Goal: Task Accomplishment & Management: Use online tool/utility

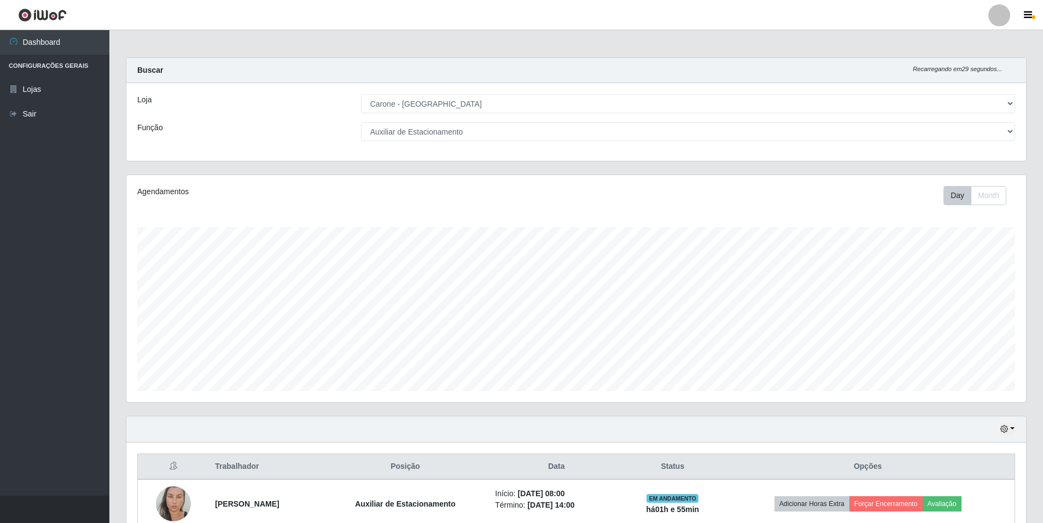
select select "528"
click at [936, 133] on select "[Selecione...] Auxiliar de Depósito Auxiliar de Depósito + Auxiliar de Depósito…" at bounding box center [688, 131] width 654 height 19
click at [361, 122] on select "[Selecione...] Auxiliar de Depósito Auxiliar de Depósito + Auxiliar de Depósito…" at bounding box center [688, 131] width 654 height 19
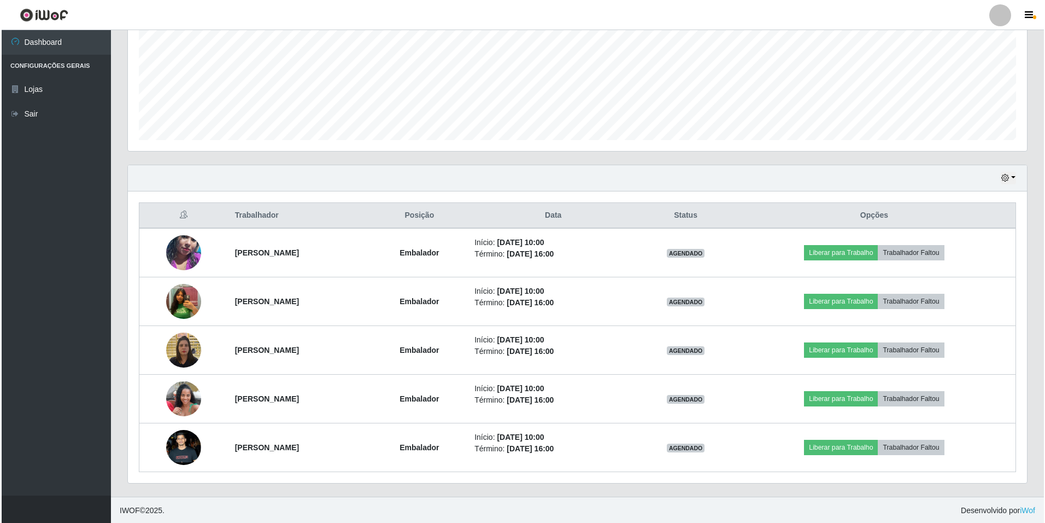
scroll to position [252, 0]
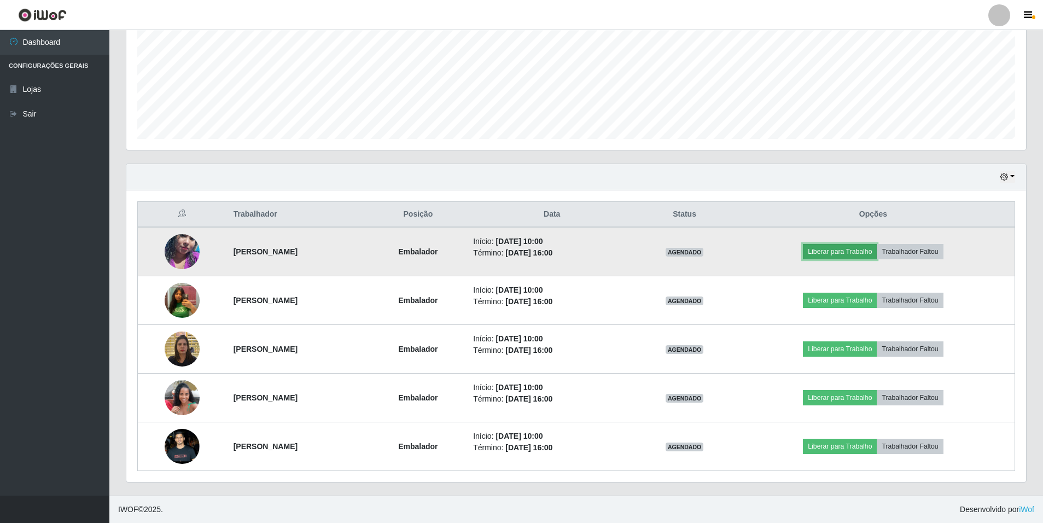
click at [846, 245] on button "Liberar para Trabalho" at bounding box center [840, 251] width 74 height 15
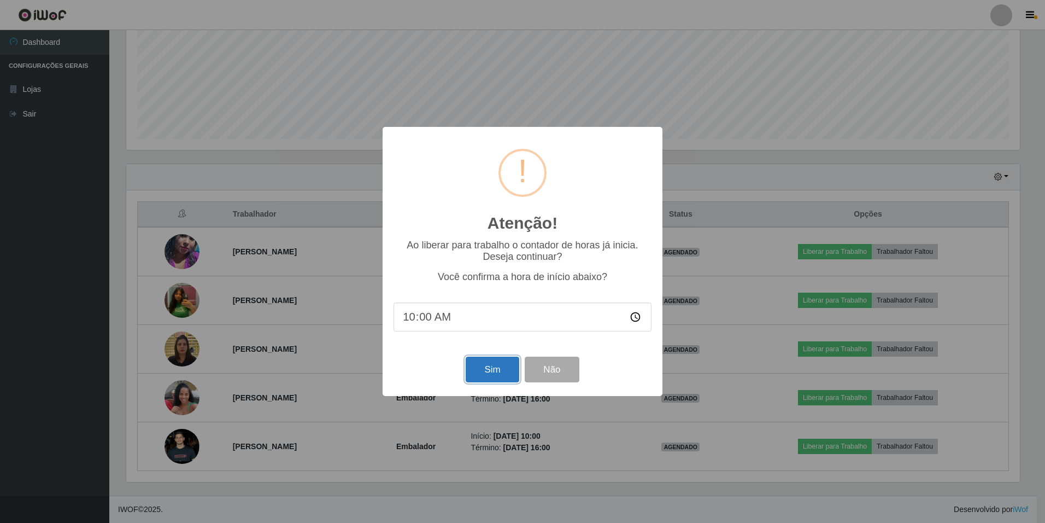
click at [473, 366] on button "Sim" at bounding box center [492, 369] width 53 height 26
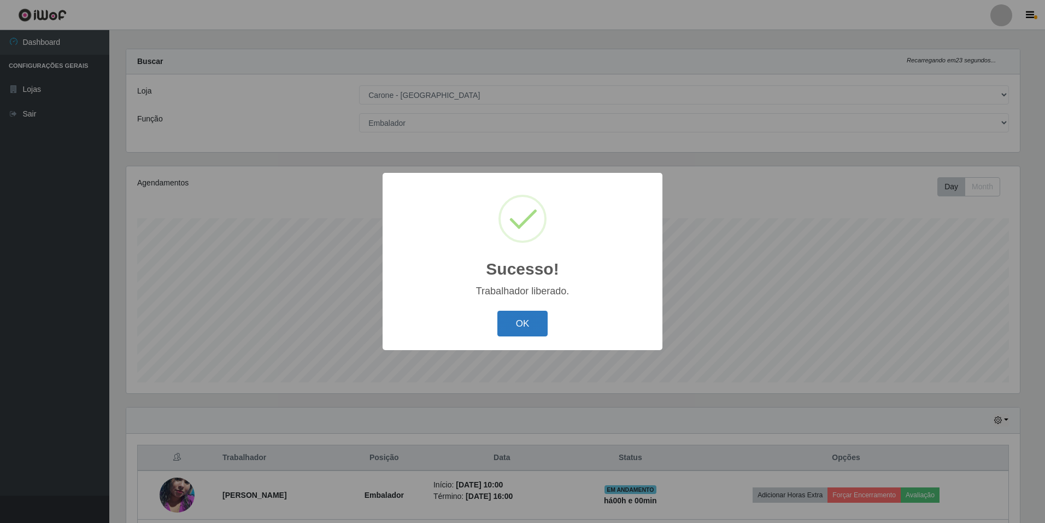
click at [512, 332] on button "OK" at bounding box center [522, 324] width 51 height 26
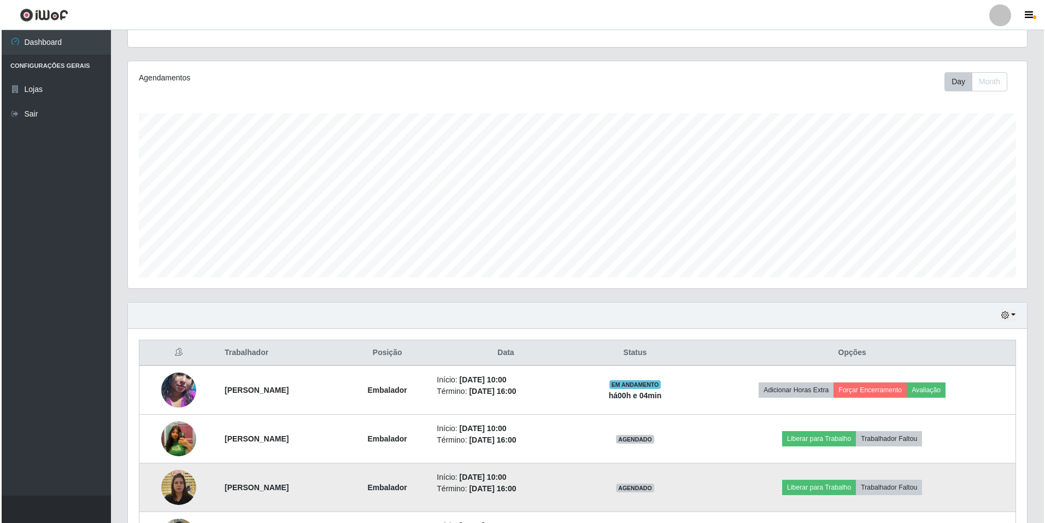
scroll to position [252, 0]
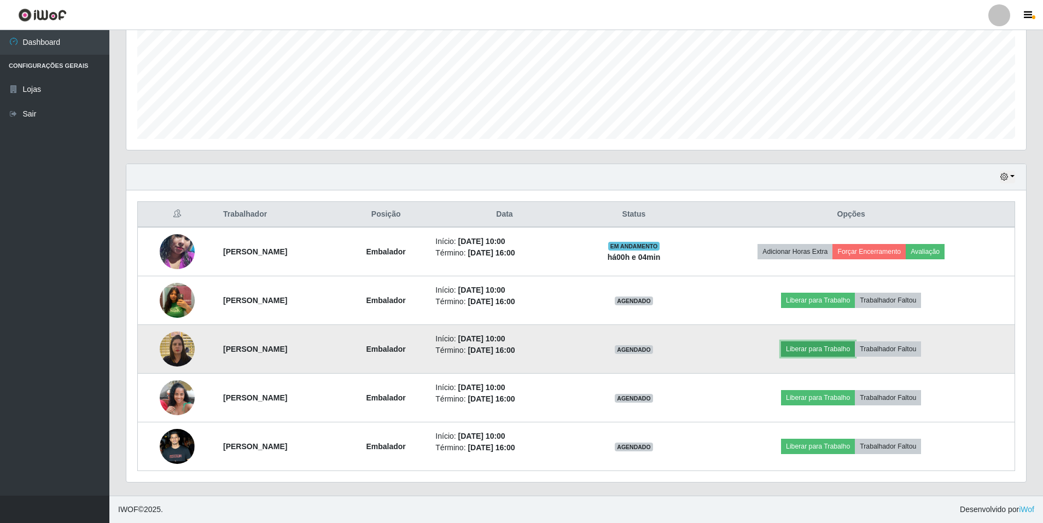
click at [846, 350] on button "Liberar para Trabalho" at bounding box center [818, 348] width 74 height 15
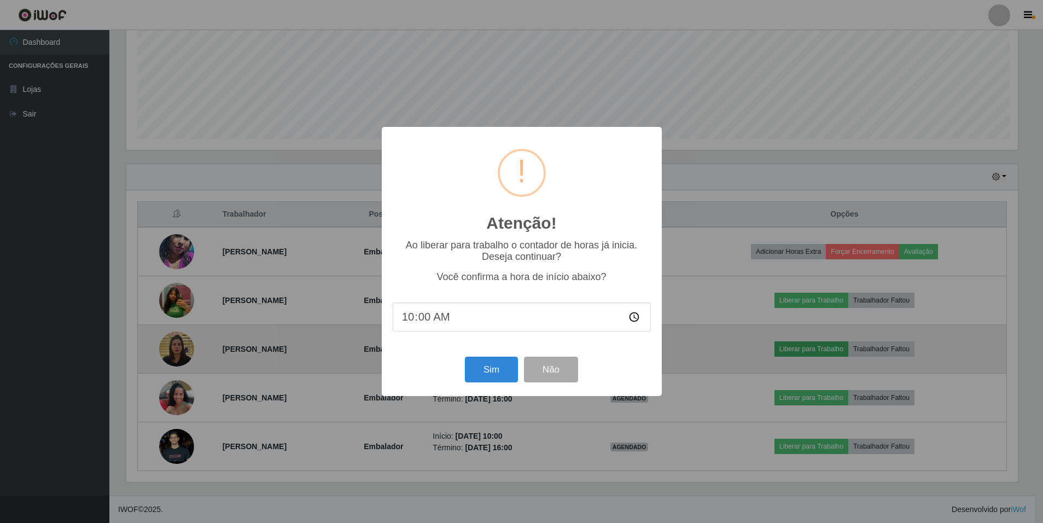
scroll to position [227, 894]
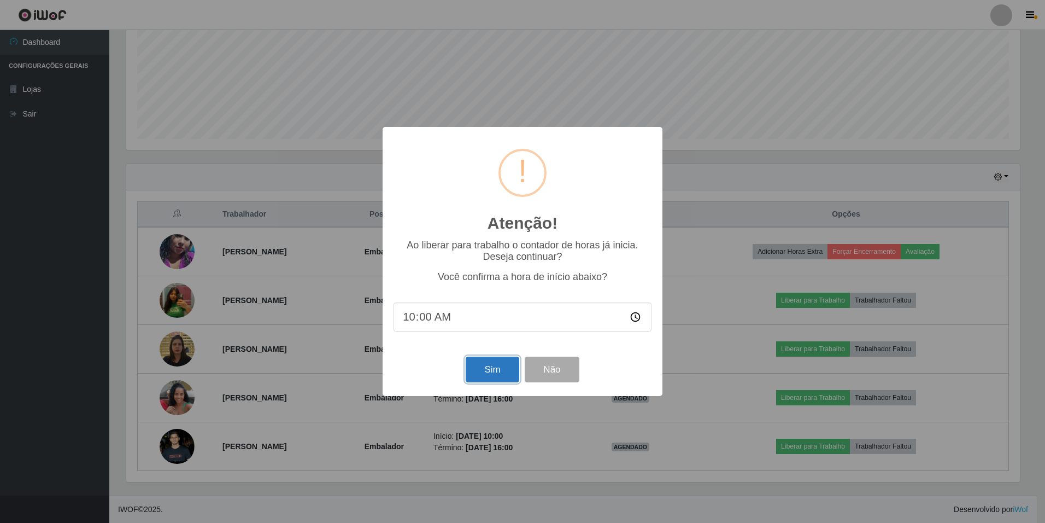
click at [497, 373] on button "Sim" at bounding box center [492, 369] width 53 height 26
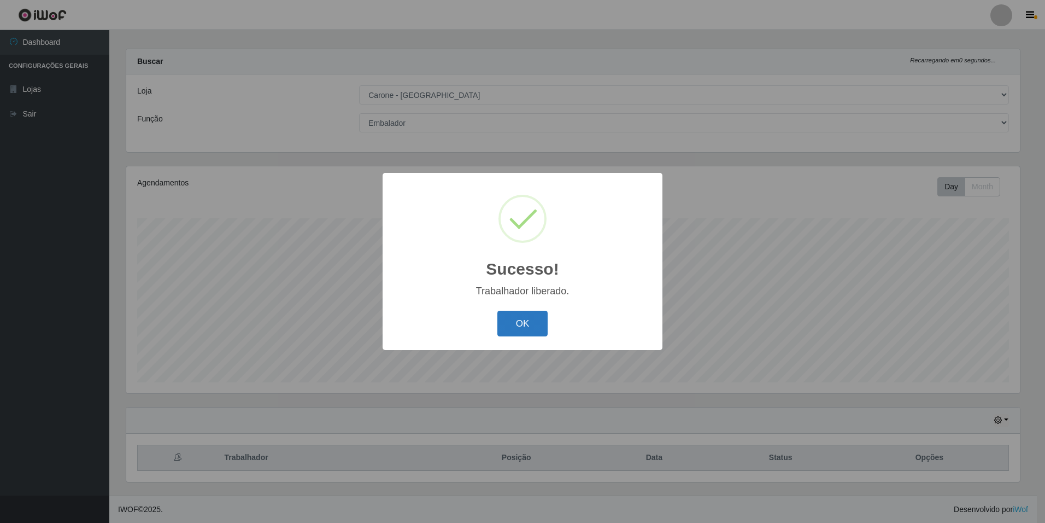
click at [532, 329] on button "OK" at bounding box center [522, 324] width 51 height 26
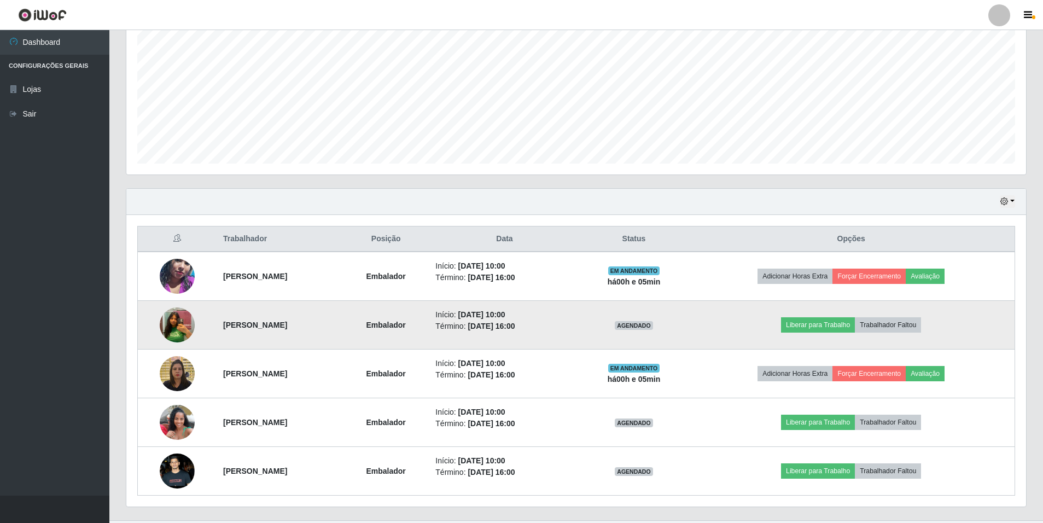
scroll to position [252, 0]
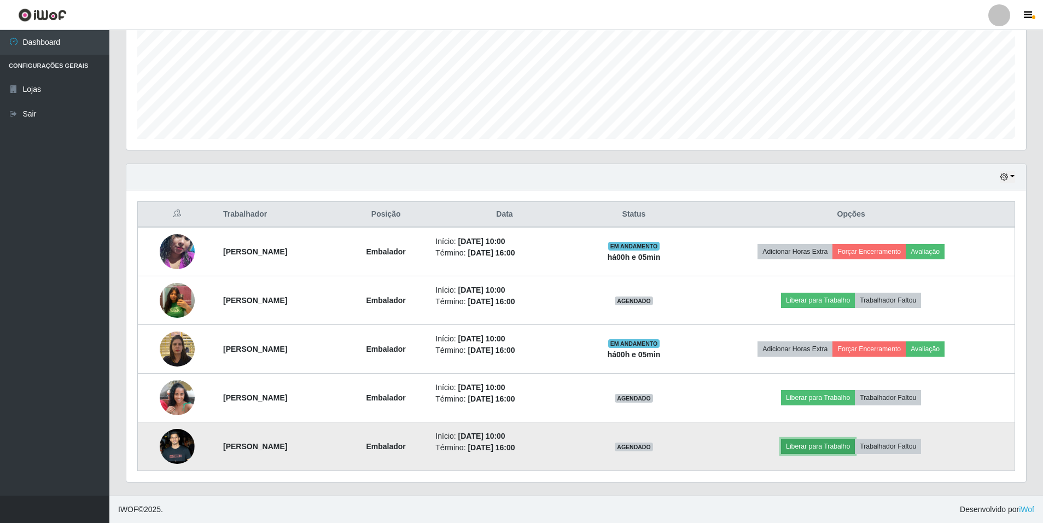
click at [824, 442] on button "Liberar para Trabalho" at bounding box center [818, 445] width 74 height 15
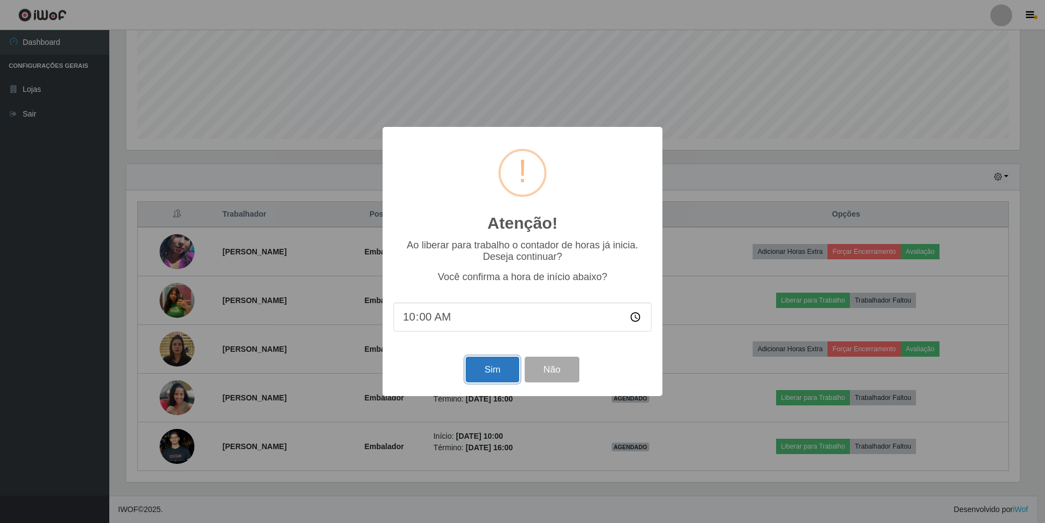
click at [476, 368] on button "Sim" at bounding box center [492, 369] width 53 height 26
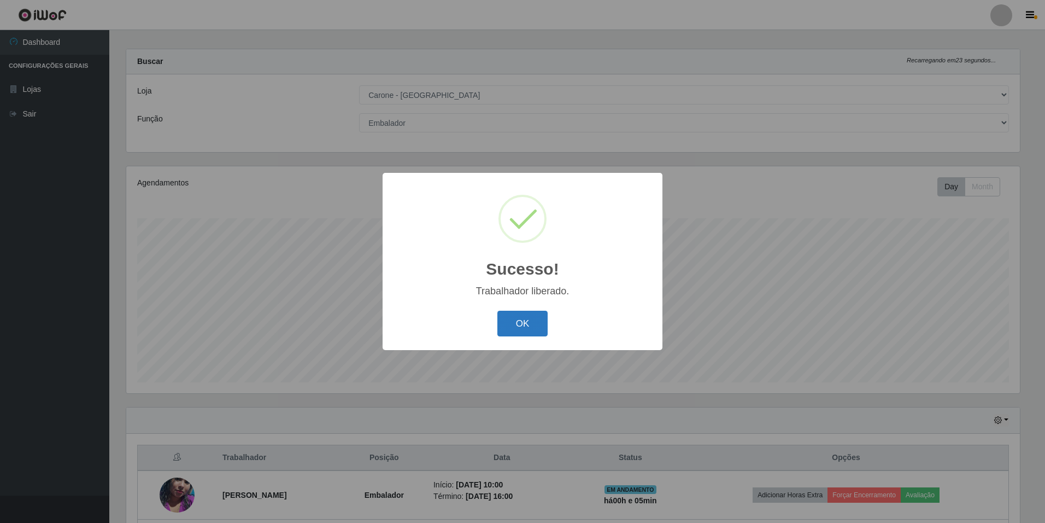
click at [503, 335] on button "OK" at bounding box center [522, 324] width 51 height 26
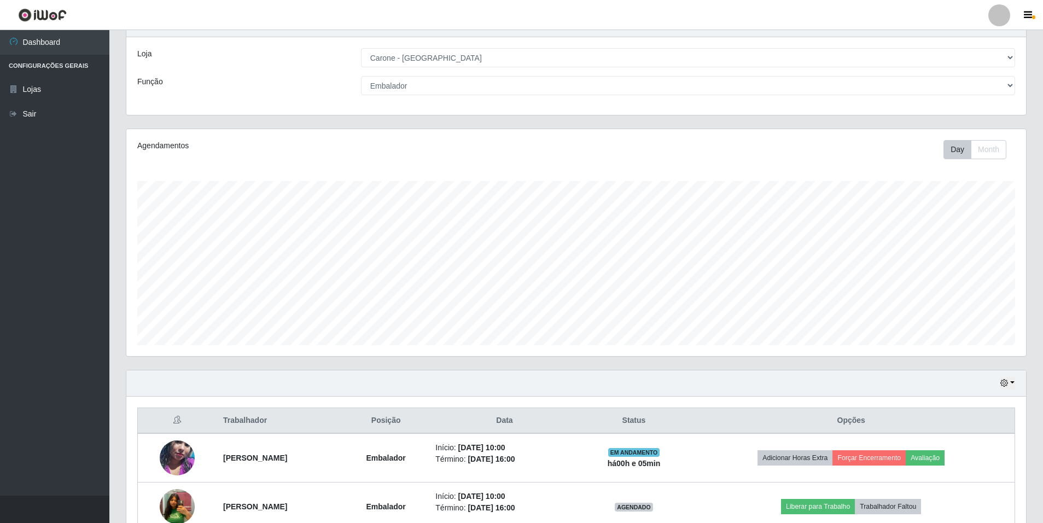
scroll to position [0, 0]
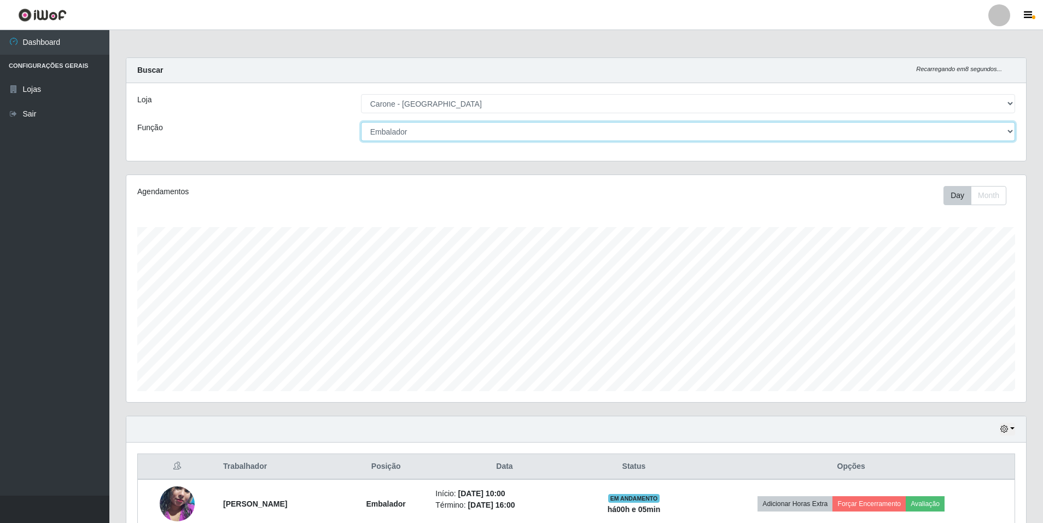
click at [591, 126] on select "[Selecione...] Auxiliar de Depósito Auxiliar de Depósito + Auxiliar de Depósito…" at bounding box center [688, 131] width 654 height 19
click at [361, 122] on select "[Selecione...] Auxiliar de Depósito Auxiliar de Depósito + Auxiliar de Depósito…" at bounding box center [688, 131] width 654 height 19
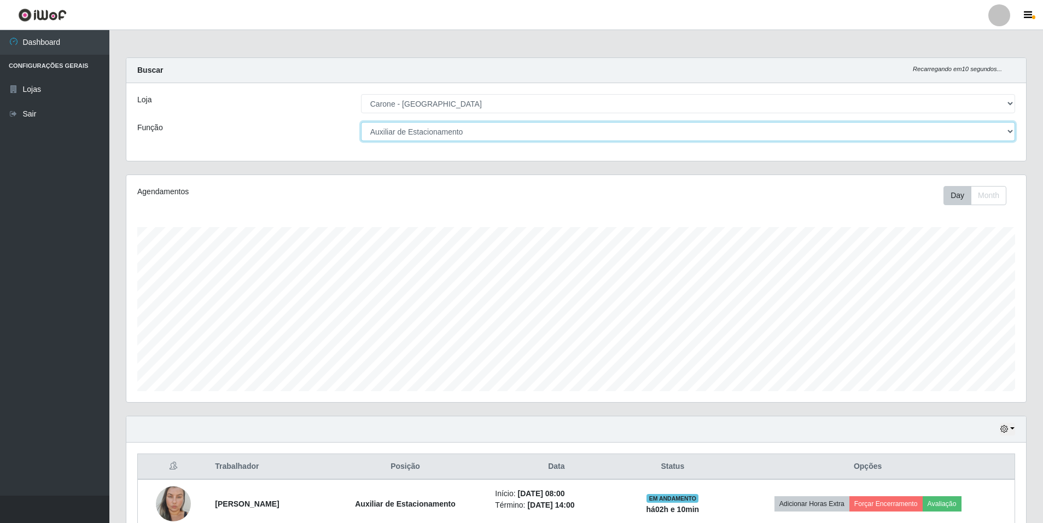
click at [806, 138] on select "[Selecione...] Auxiliar de Depósito Auxiliar de Depósito + Auxiliar de Depósito…" at bounding box center [688, 131] width 654 height 19
select select "1"
click at [361, 122] on select "[Selecione...] Auxiliar de Depósito Auxiliar de Depósito + Auxiliar de Depósito…" at bounding box center [688, 131] width 654 height 19
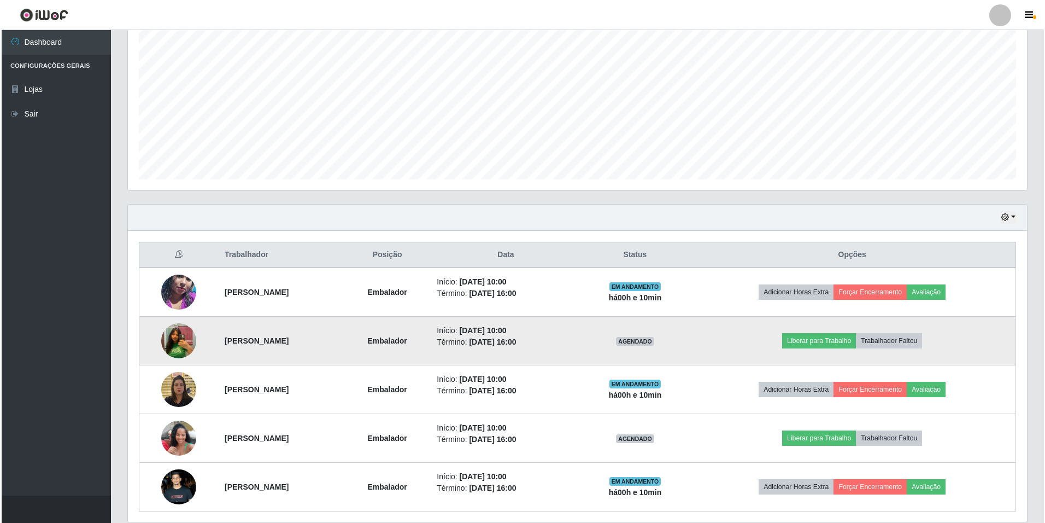
scroll to position [252, 0]
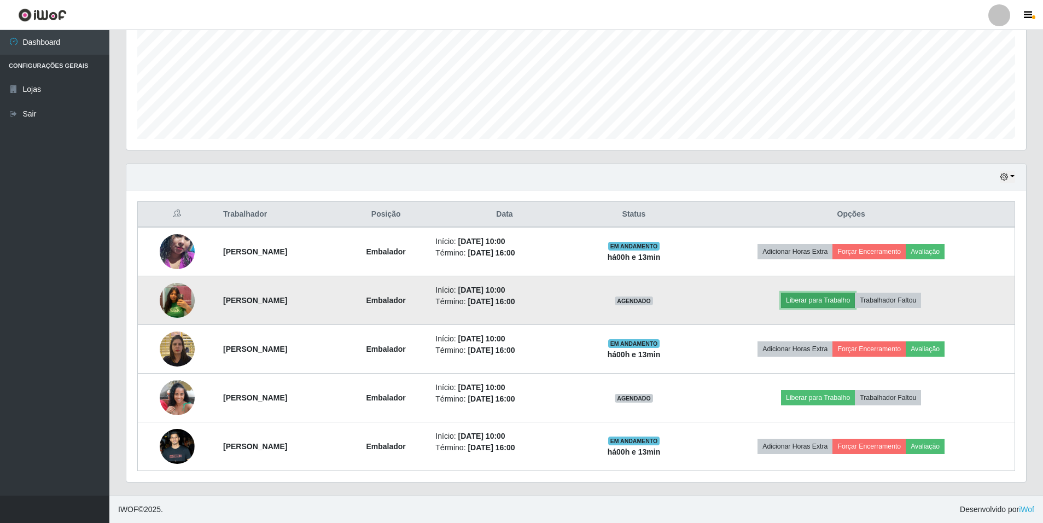
click at [822, 303] on button "Liberar para Trabalho" at bounding box center [818, 299] width 74 height 15
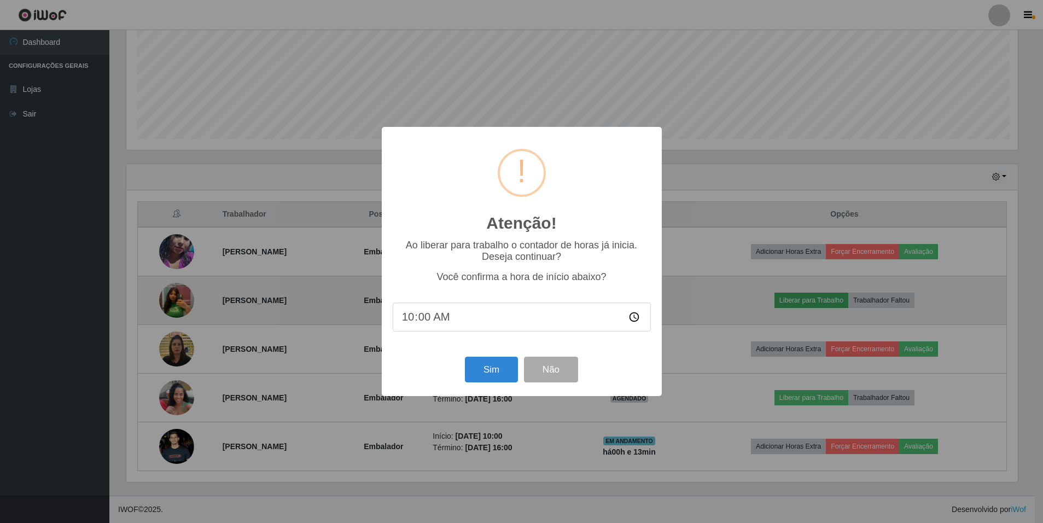
scroll to position [227, 894]
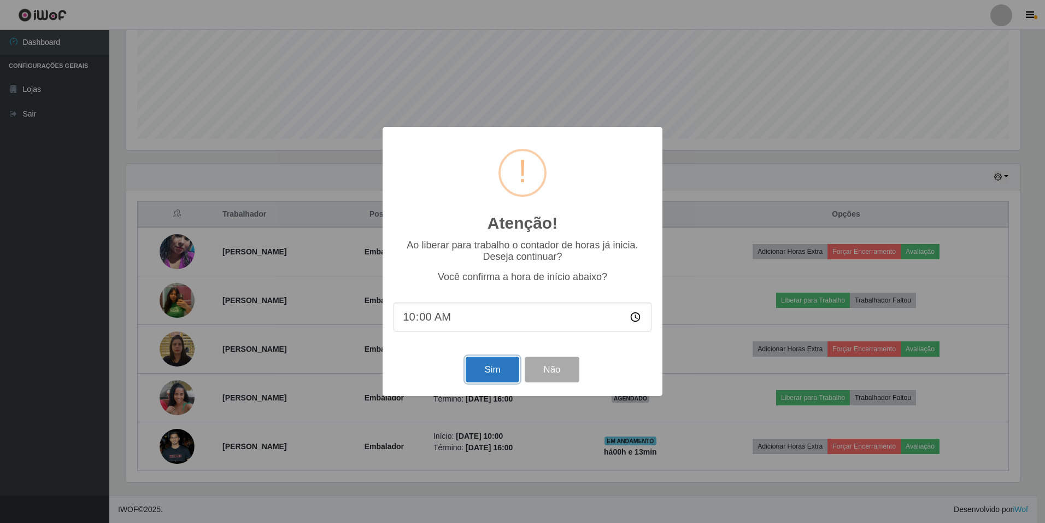
click at [486, 370] on button "Sim" at bounding box center [492, 369] width 53 height 26
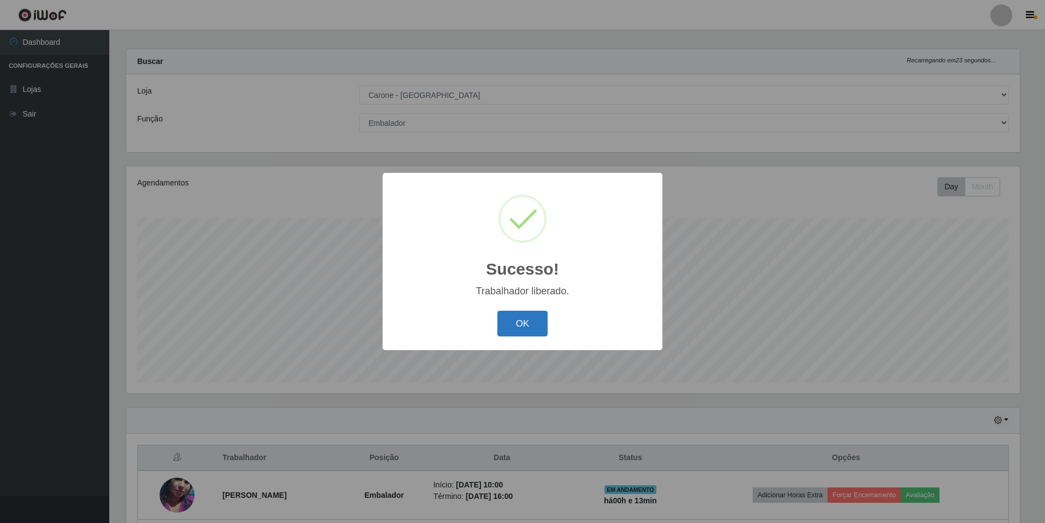
click at [532, 323] on button "OK" at bounding box center [522, 324] width 51 height 26
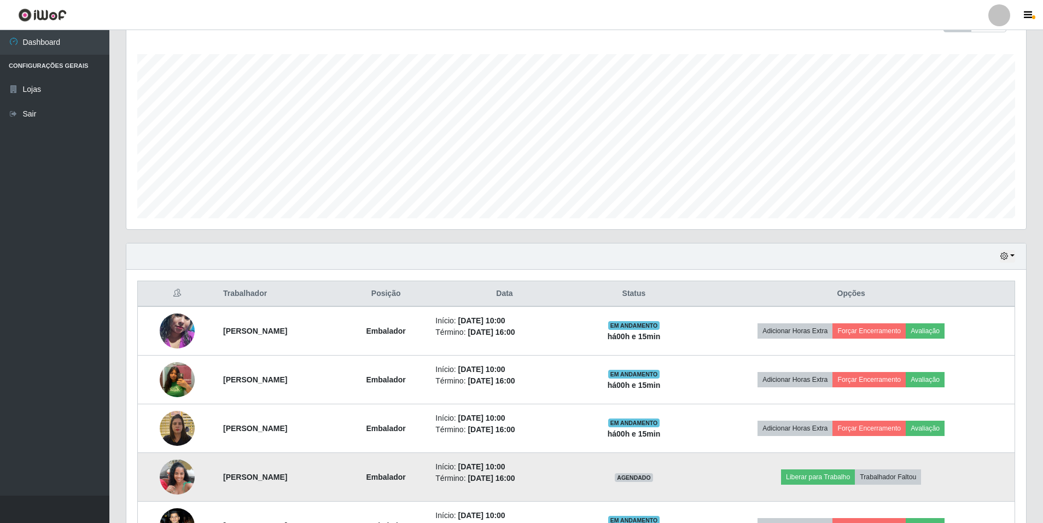
scroll to position [252, 0]
